Goal: Navigation & Orientation: Find specific page/section

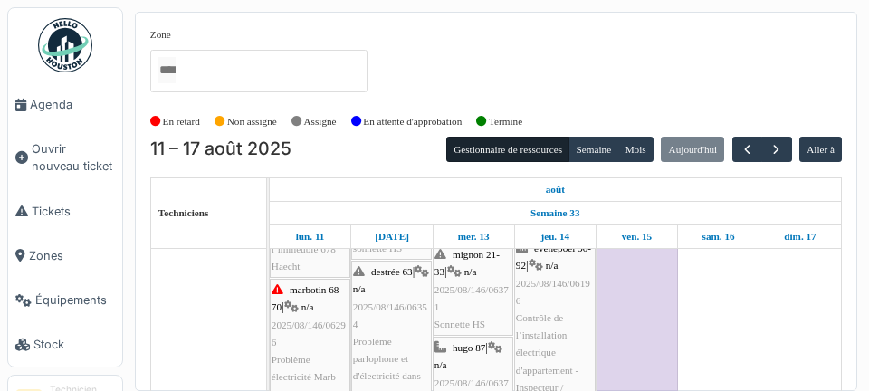
scroll to position [239, 0]
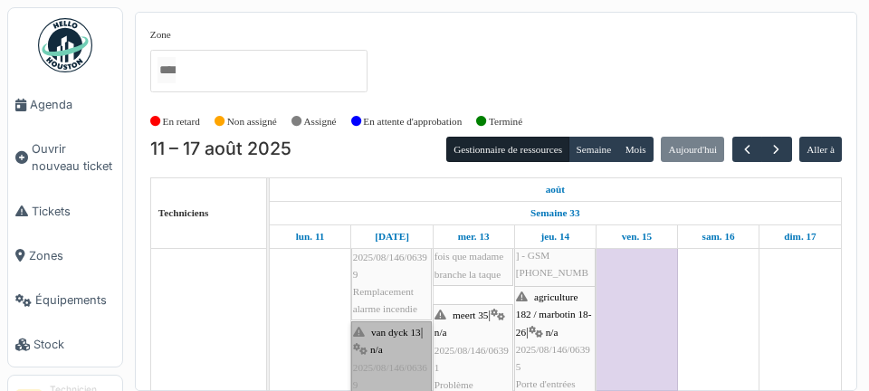
click at [379, 374] on link "van dyck 13 | n/a 2025/08/146/06369 Problème parlophone" at bounding box center [391, 376] width 81 height 110
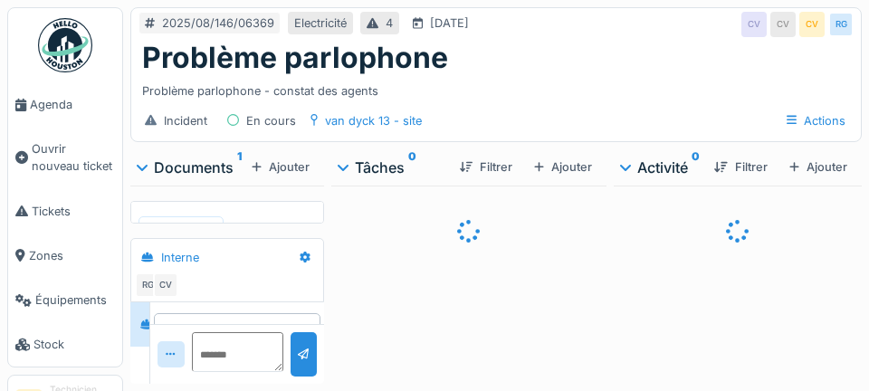
scroll to position [22, 0]
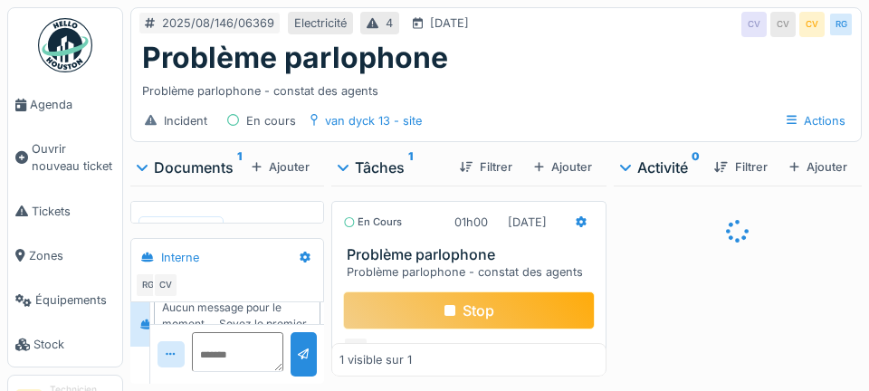
click at [504, 304] on div "Stop" at bounding box center [469, 311] width 253 height 38
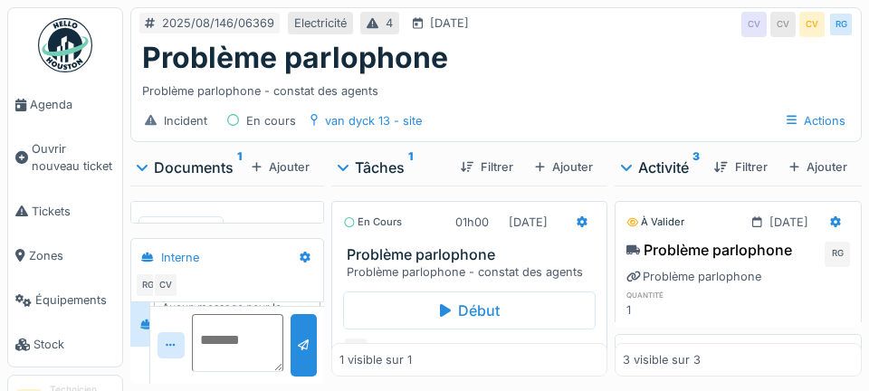
click at [225, 372] on textarea at bounding box center [238, 343] width 92 height 58
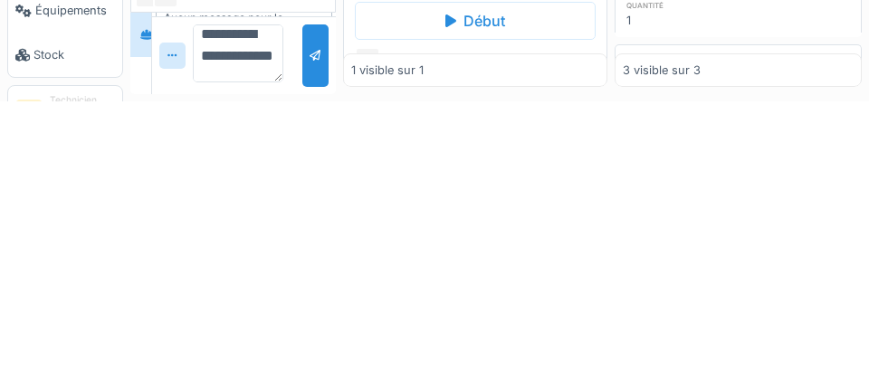
scroll to position [43, 0]
type textarea "**********"
click at [310, 352] on div at bounding box center [316, 345] width 12 height 17
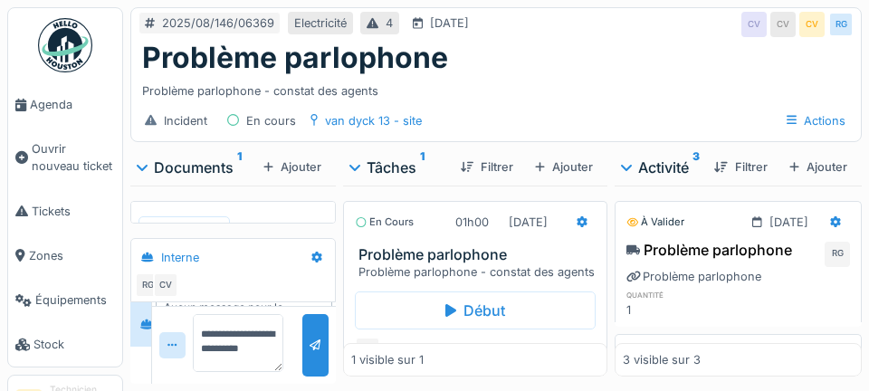
scroll to position [0, 0]
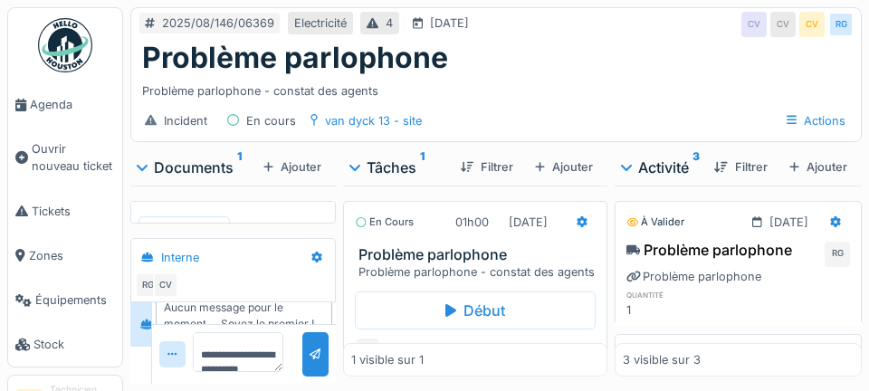
click at [70, 103] on span "Agenda" at bounding box center [72, 104] width 85 height 17
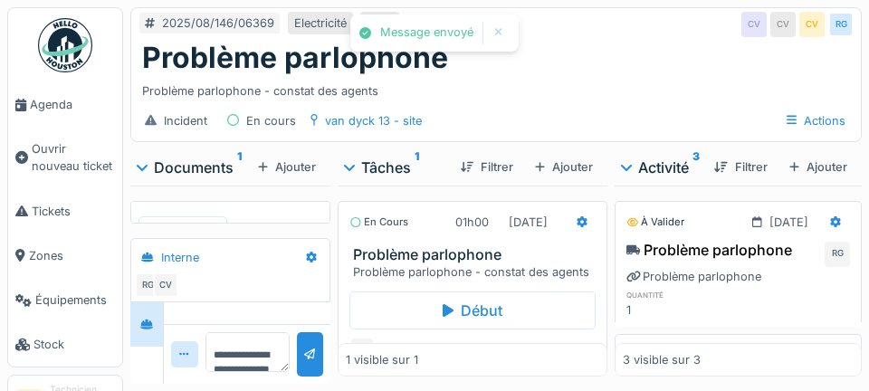
scroll to position [99, 0]
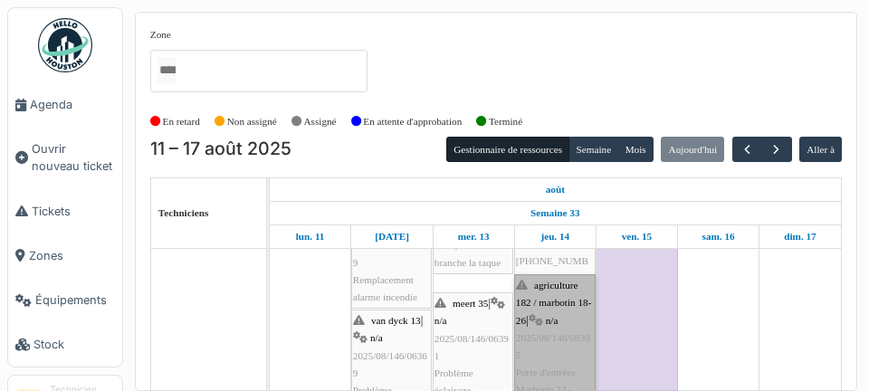
click at [544, 362] on link "agriculture 182 / marbotin 18-26 | n/a 2025/08/146/06395 Porte d'entrées Marbot…" at bounding box center [554, 346] width 81 height 145
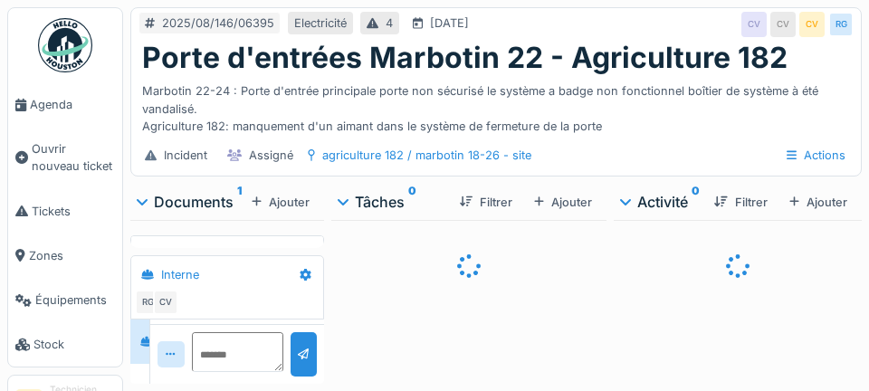
scroll to position [39, 0]
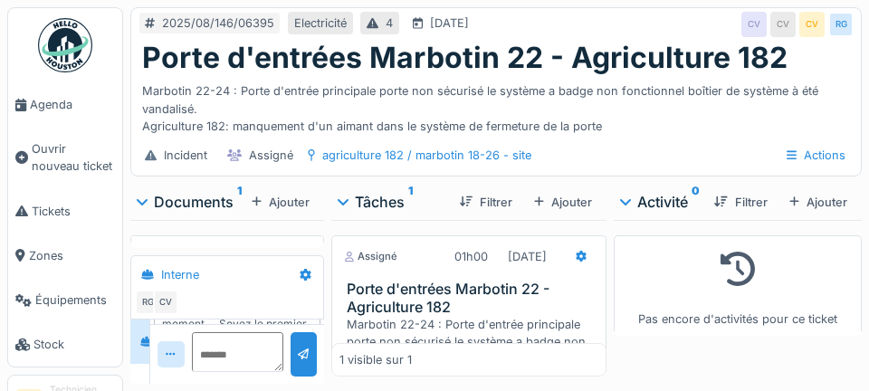
click at [46, 109] on span "Agenda" at bounding box center [72, 104] width 85 height 17
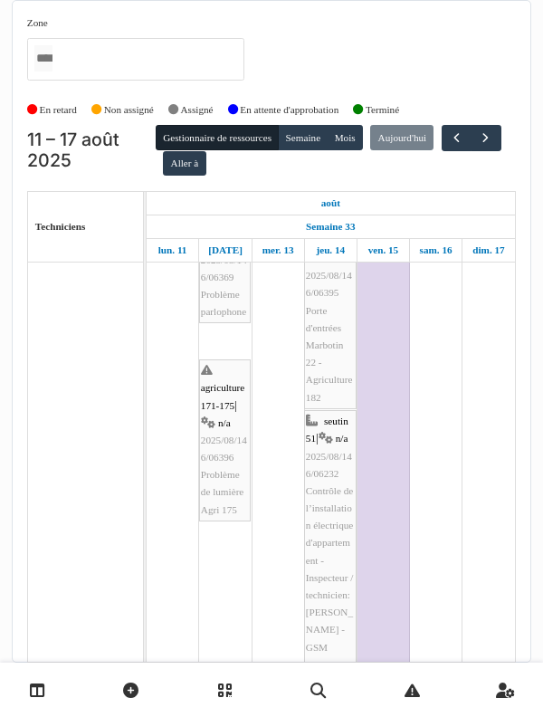
scroll to position [1165, 0]
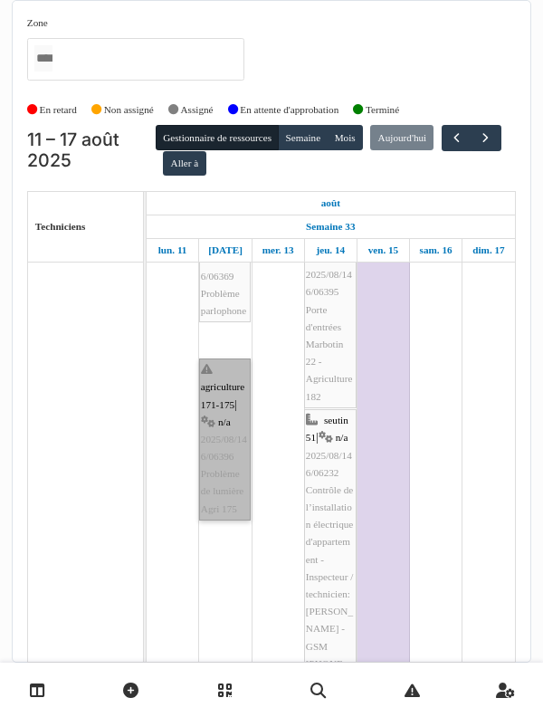
click at [240, 390] on link "agriculture 171-175 | n/a 2025/08/146/06396 Problème de lumière Agri 175" at bounding box center [225, 439] width 52 height 162
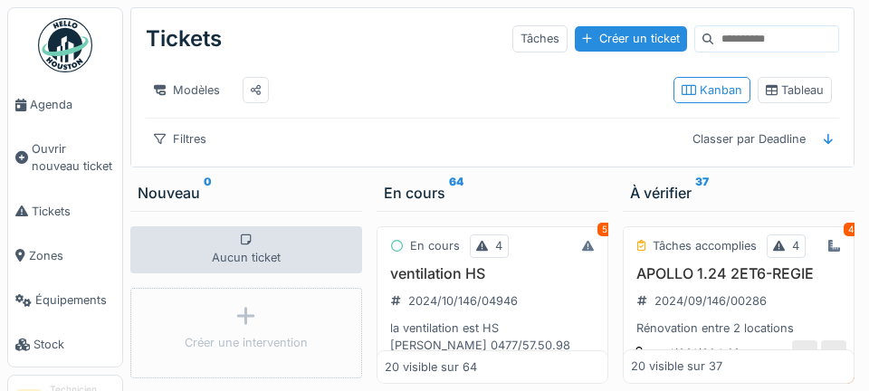
click at [83, 109] on span "Agenda" at bounding box center [72, 104] width 85 height 17
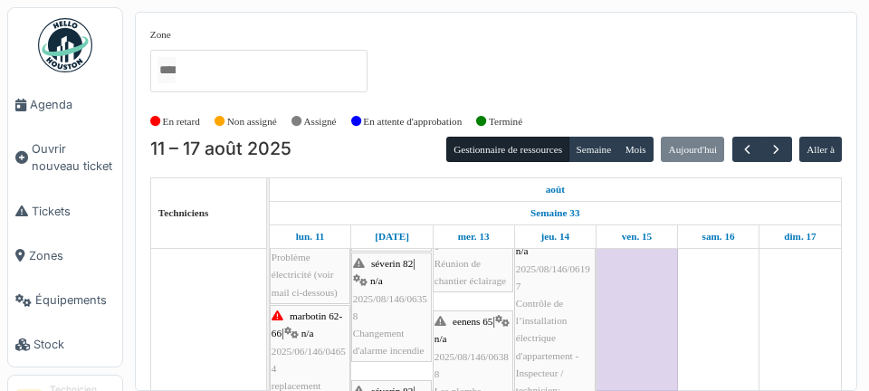
scroll to position [473, 0]
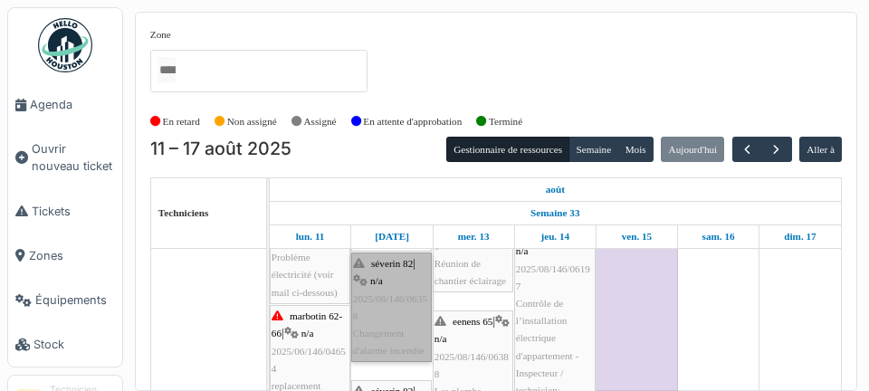
click at [418, 311] on link "séverin 82 | n/a 2025/08/146/06358 Changement d'alarme incendie" at bounding box center [391, 308] width 81 height 110
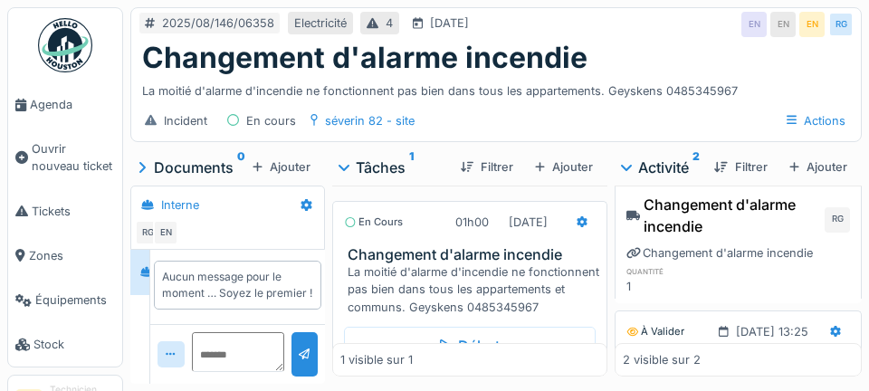
scroll to position [82, 0]
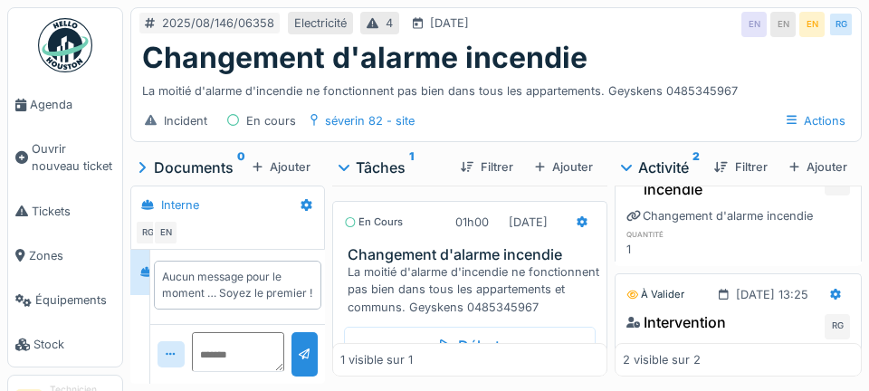
click at [76, 103] on span "Agenda" at bounding box center [72, 104] width 85 height 17
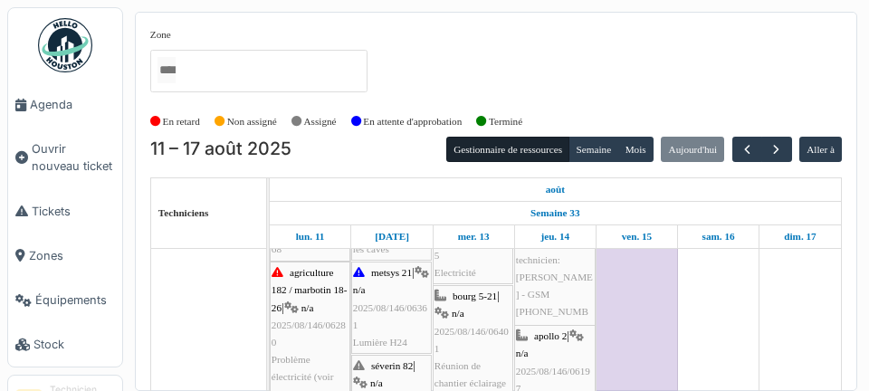
scroll to position [378, 0]
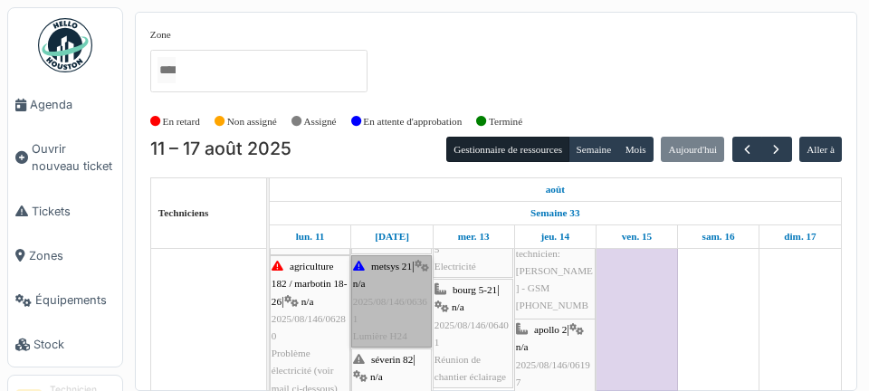
click at [406, 309] on link "metsys 21 | n/a 2025/08/146/06361 Lumière H24" at bounding box center [391, 301] width 81 height 92
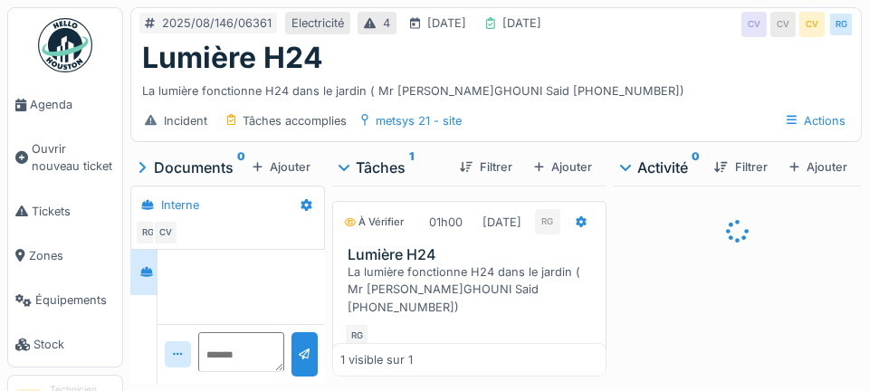
scroll to position [26, 0]
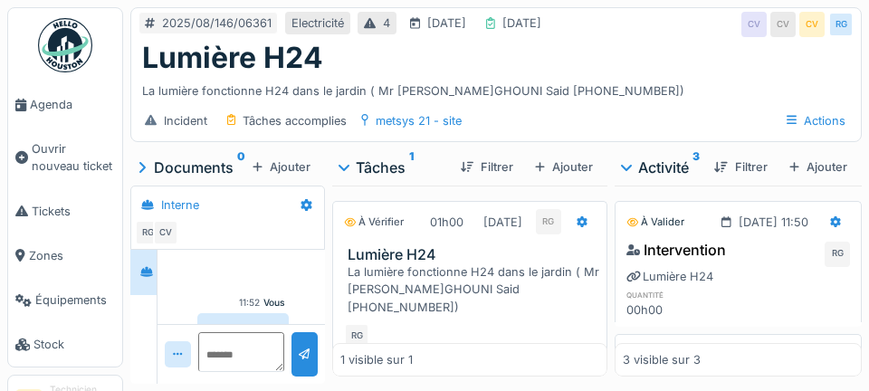
click at [459, 380] on div at bounding box center [469, 369] width 275 height 26
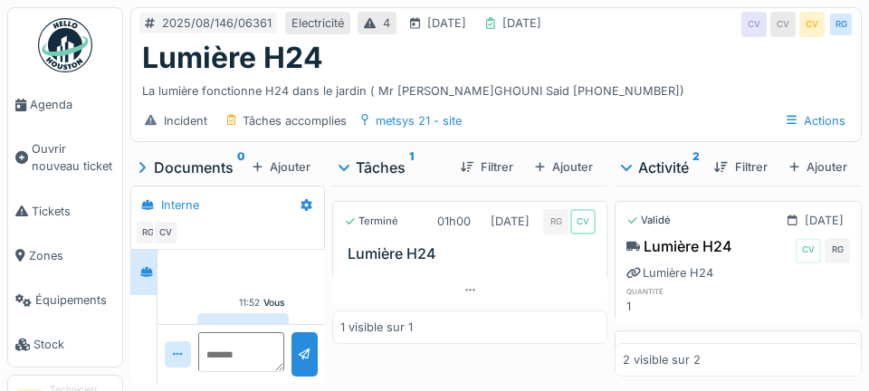
click at [61, 106] on span "Agenda" at bounding box center [72, 104] width 85 height 17
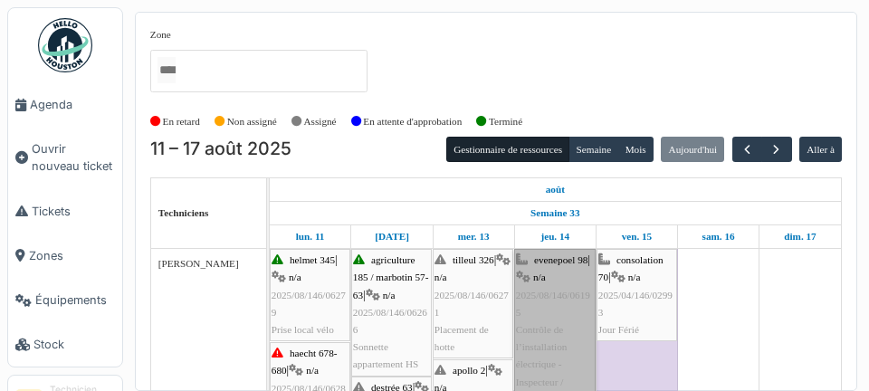
click at [530, 375] on link "evenepoel 98 | n/a 2025/08/146/06195 Contrôle de l’installation électrique - In…" at bounding box center [554, 364] width 81 height 231
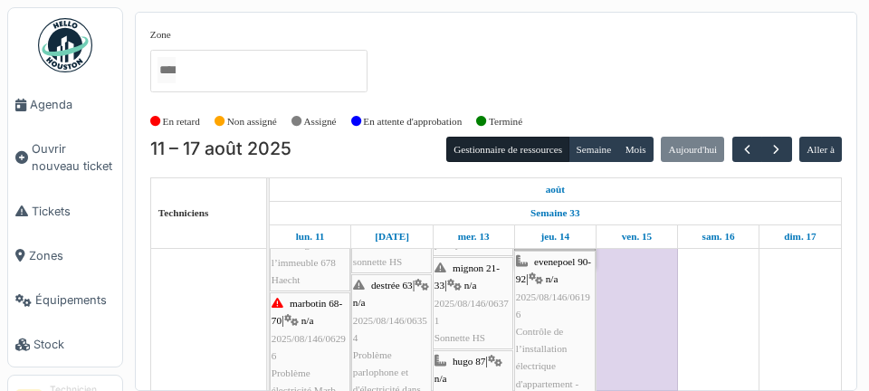
scroll to position [213, 0]
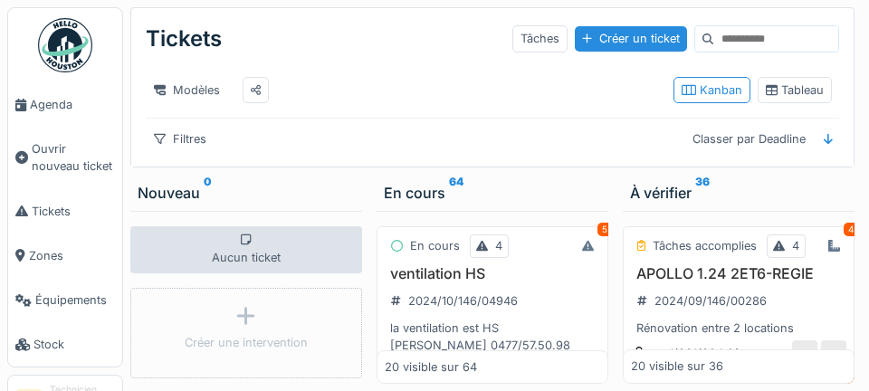
click at [62, 105] on span "Agenda" at bounding box center [72, 104] width 85 height 17
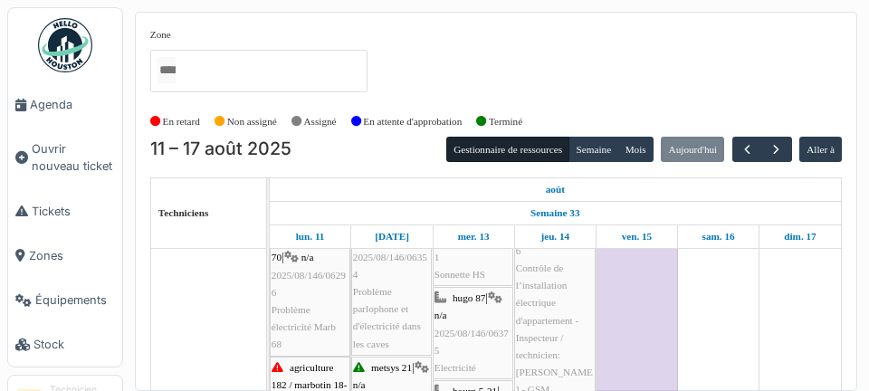
scroll to position [287, 0]
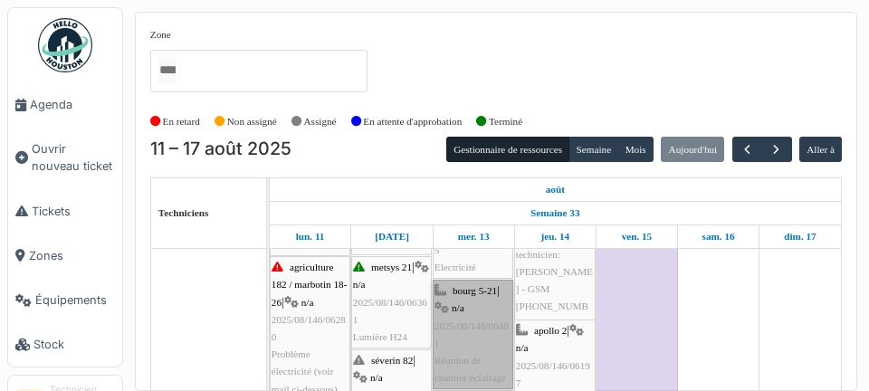
click at [481, 343] on link "bourg 5-21 | n/a 2025/08/146/06401 Réunion de chantier éclairage" at bounding box center [473, 335] width 81 height 110
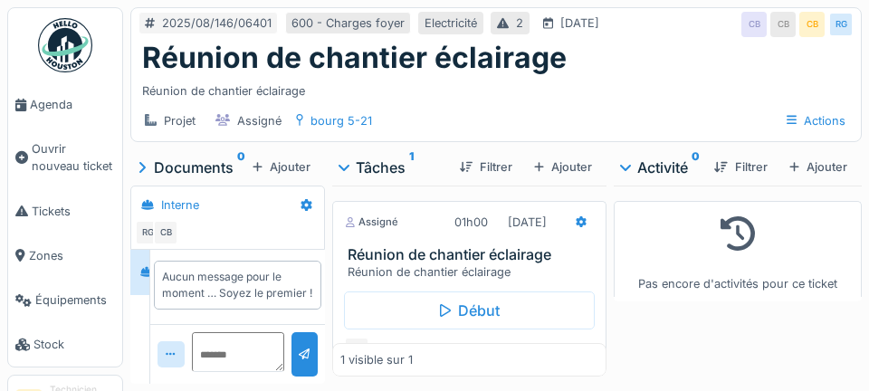
click at [502, 255] on h3 "Réunion de chantier éclairage" at bounding box center [473, 254] width 251 height 17
click at [47, 93] on link "Agenda" at bounding box center [65, 104] width 114 height 44
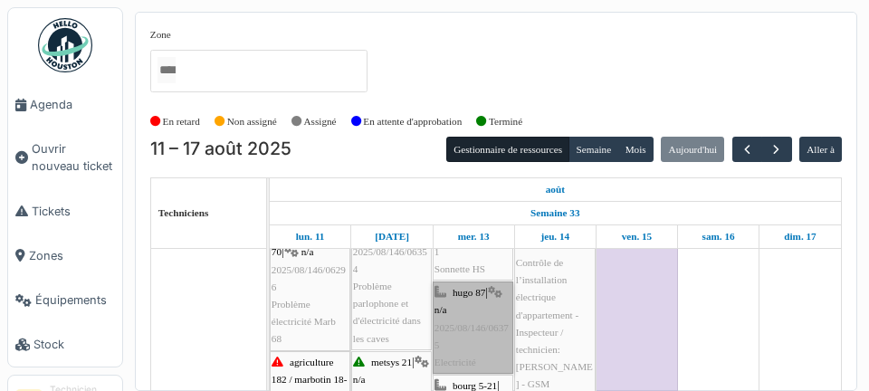
click at [491, 339] on link "hugo 87 | n/a 2025/08/146/06375 Electricité" at bounding box center [473, 328] width 81 height 92
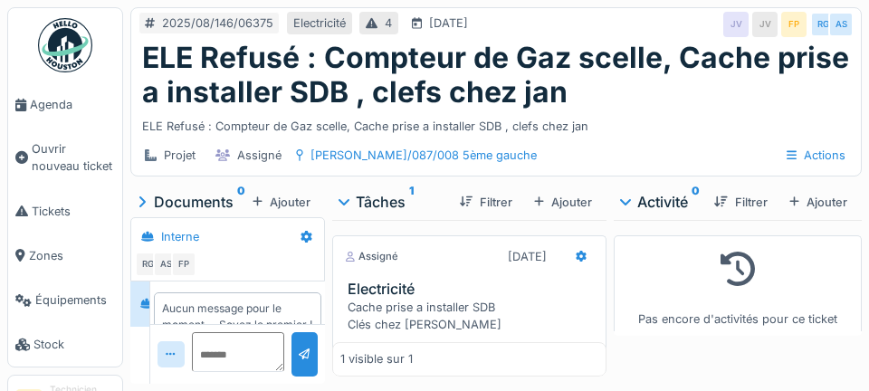
click at [43, 98] on span "Agenda" at bounding box center [72, 104] width 85 height 17
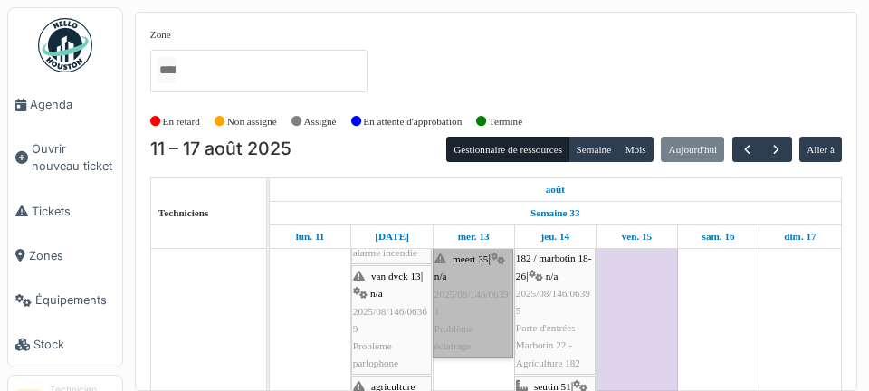
click at [482, 336] on link "meert 35 | n/a 2025/08/146/06391 Problème éclairage" at bounding box center [473, 303] width 81 height 110
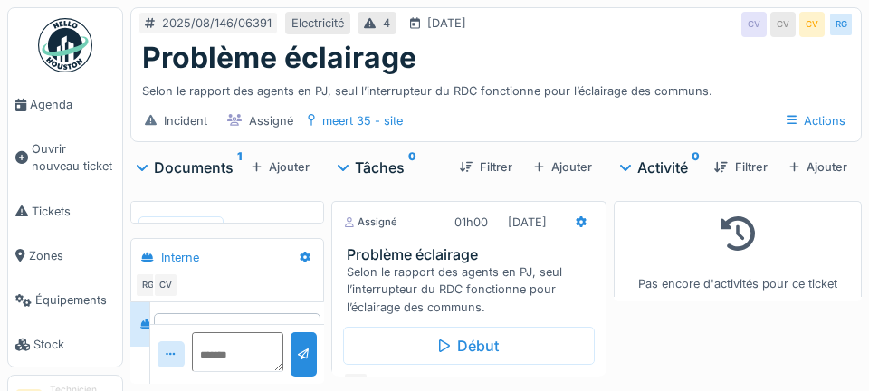
scroll to position [22, 0]
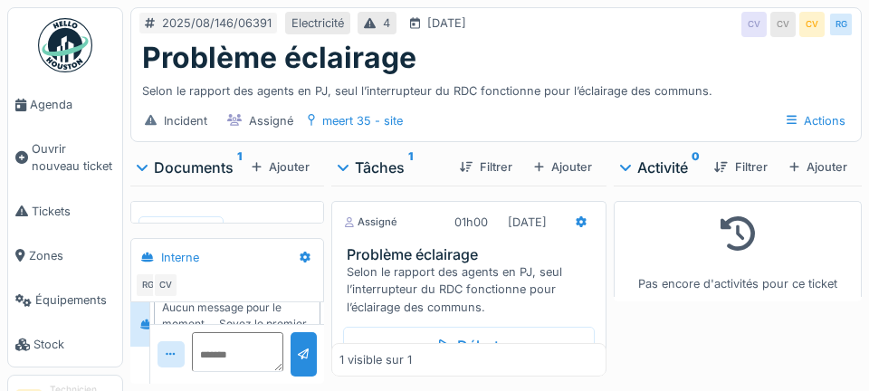
click at [28, 97] on li "Agenda" at bounding box center [65, 104] width 100 height 17
